Goal: Information Seeking & Learning: Learn about a topic

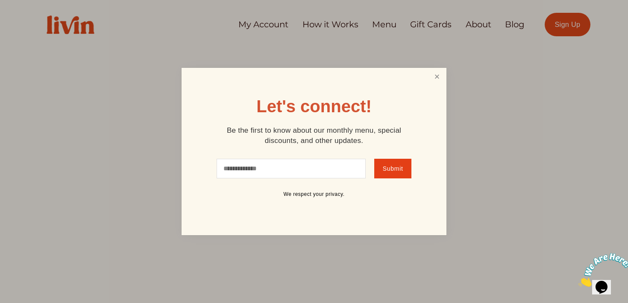
click at [434, 80] on link "Close" at bounding box center [437, 77] width 16 height 16
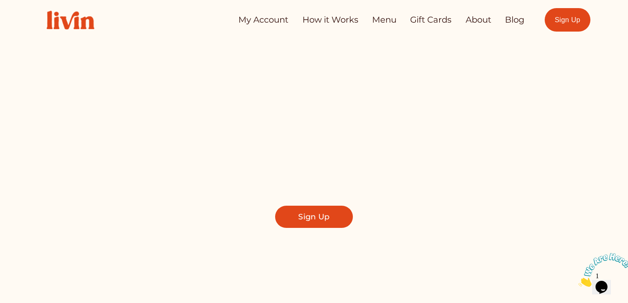
scroll to position [6, 0]
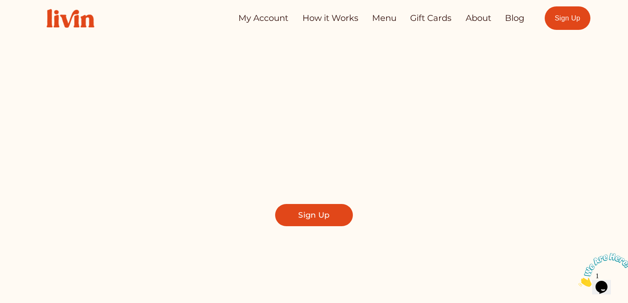
click at [316, 15] on link "How it Works" at bounding box center [331, 18] width 56 height 17
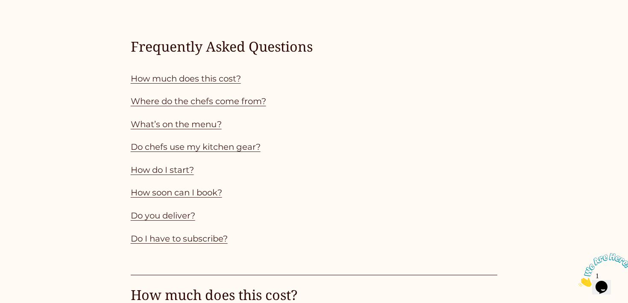
scroll to position [765, 0]
click at [227, 82] on link "How much does this cost?" at bounding box center [186, 78] width 110 height 10
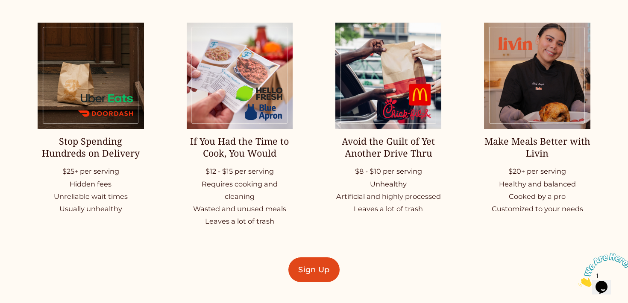
scroll to position [1168, 0]
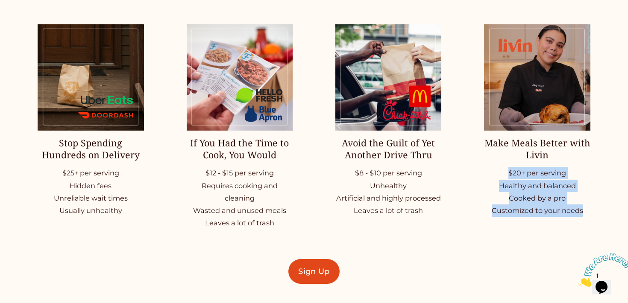
drag, startPoint x: 510, startPoint y: 173, endPoint x: 583, endPoint y: 212, distance: 82.8
click at [583, 212] on p "$20+ per serving Healthy and balanced Cooked by a pro Customized to your needs" at bounding box center [537, 192] width 106 height 50
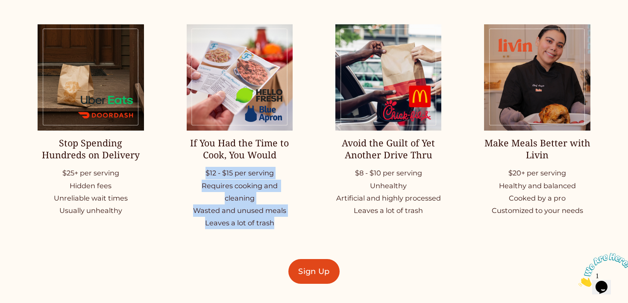
drag, startPoint x: 203, startPoint y: 173, endPoint x: 276, endPoint y: 224, distance: 88.9
click at [276, 224] on p "$12 - $15 per serving Requires cooking and cleaning Wasted and unused meals Lea…" at bounding box center [240, 198] width 106 height 62
click at [250, 226] on p "$12 - $15 per serving Requires cooking and cleaning Wasted and unused meals Lea…" at bounding box center [240, 198] width 106 height 62
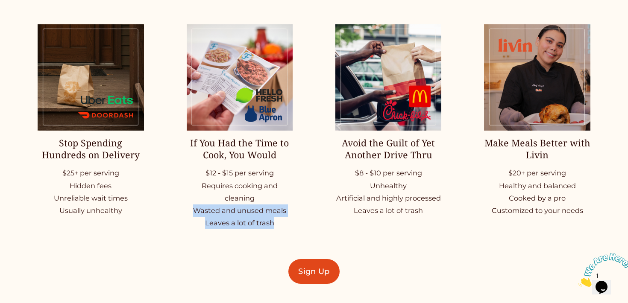
drag, startPoint x: 275, startPoint y: 225, endPoint x: 192, endPoint y: 208, distance: 85.0
click at [192, 208] on p "$12 - $15 per serving Requires cooking and cleaning Wasted and unused meals Lea…" at bounding box center [240, 198] width 106 height 62
click at [355, 238] on div "Stop Spending Hundreds on Delivery $25+ per serving Hidden fees Unreliable wait…" at bounding box center [314, 154] width 628 height 302
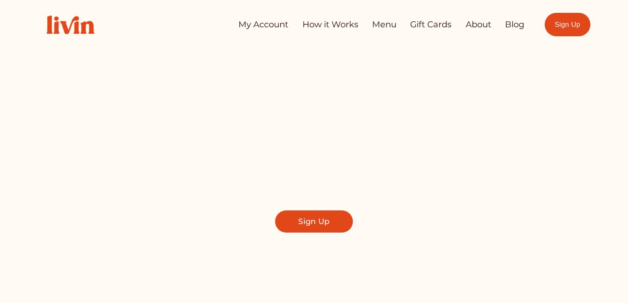
click at [476, 27] on link "About" at bounding box center [479, 24] width 26 height 17
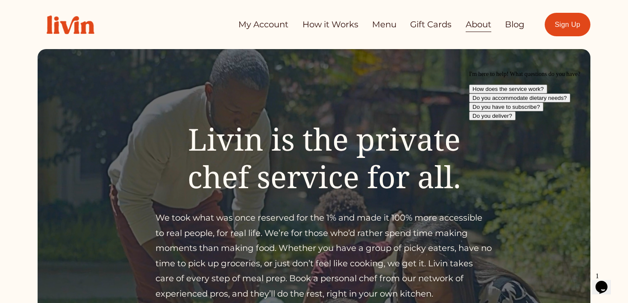
click at [274, 24] on link "My Account" at bounding box center [263, 24] width 50 height 17
